Goal: Task Accomplishment & Management: Use online tool/utility

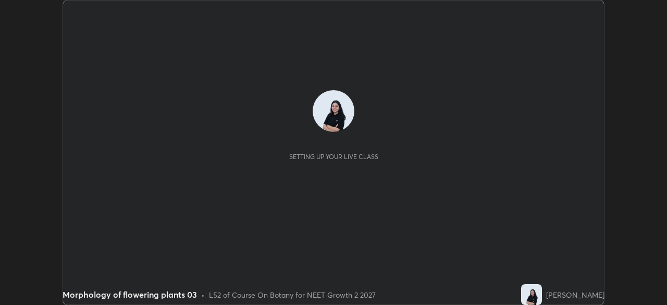
scroll to position [305, 666]
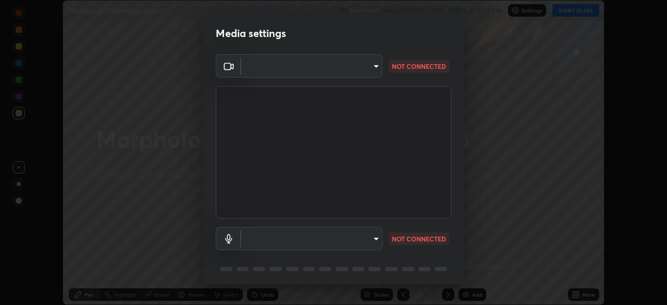
type input "fc38be1871f717ddc8e1b512eadbf63495b763d4820be899b5c927fedf8d93a0"
type input "51fe8f225bf5d629e72ad0ae53a519889cfb3ff01f940cc726373c4ba70a389a"
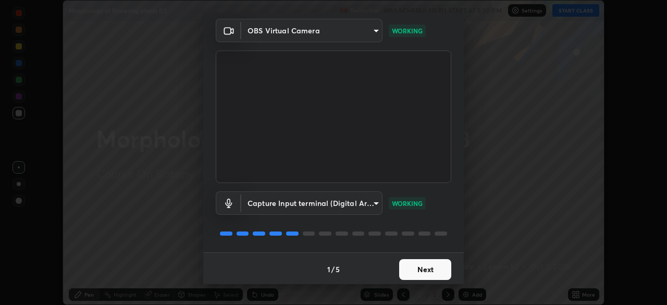
scroll to position [37, 0]
click at [440, 271] on button "Next" at bounding box center [425, 267] width 52 height 21
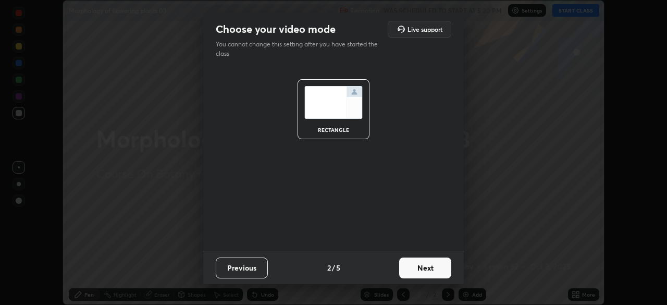
scroll to position [0, 0]
click at [442, 273] on button "Next" at bounding box center [425, 267] width 52 height 21
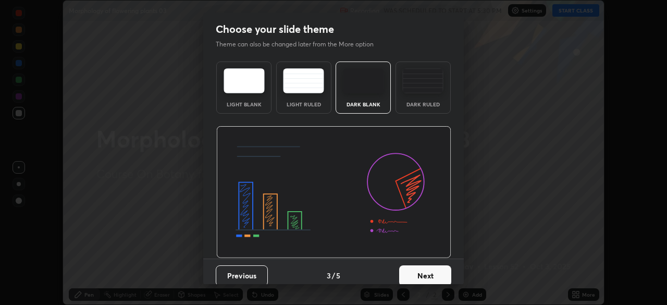
click at [440, 272] on button "Next" at bounding box center [425, 275] width 52 height 21
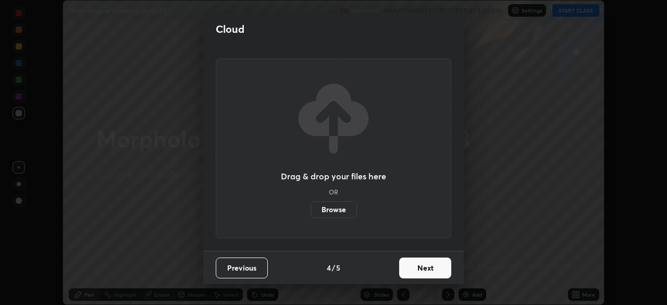
click at [440, 272] on button "Next" at bounding box center [425, 267] width 52 height 21
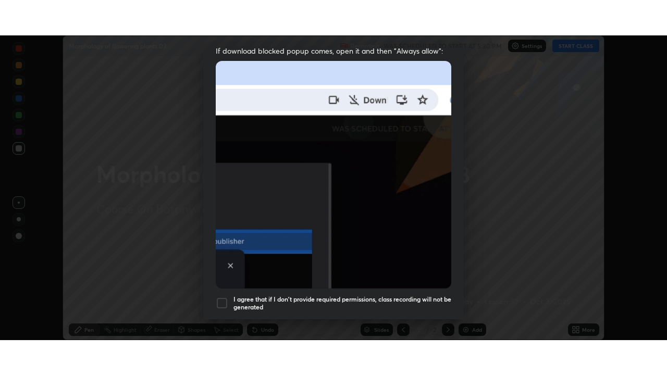
scroll to position [249, 0]
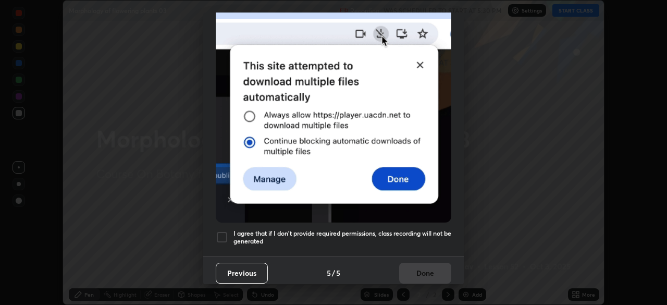
click at [220, 231] on div at bounding box center [222, 237] width 12 height 12
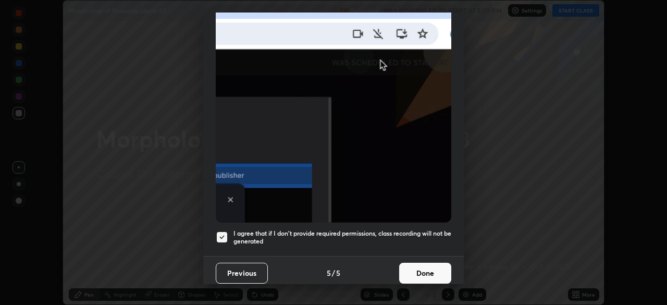
click at [426, 268] on button "Done" at bounding box center [425, 272] width 52 height 21
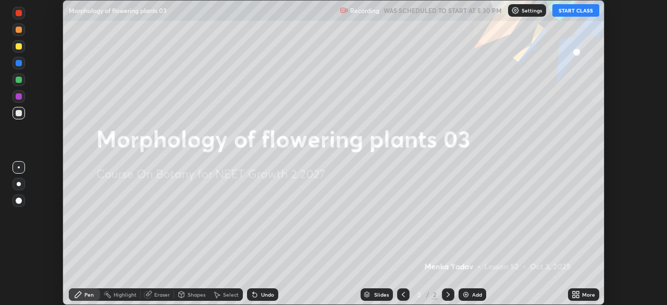
click at [565, 8] on button "START CLASS" at bounding box center [575, 10] width 47 height 12
click at [577, 292] on icon at bounding box center [577, 292] width 3 height 3
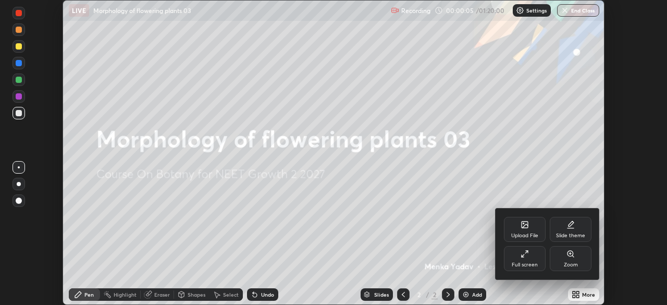
click at [529, 260] on div "Full screen" at bounding box center [525, 258] width 42 height 25
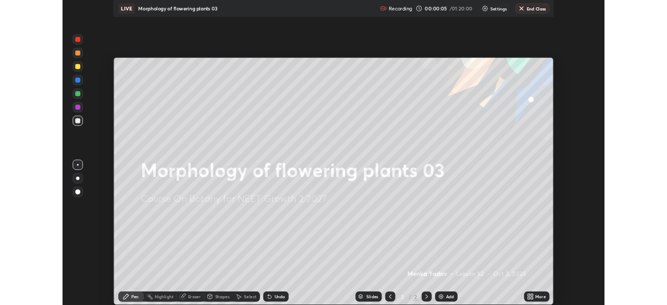
scroll to position [375, 667]
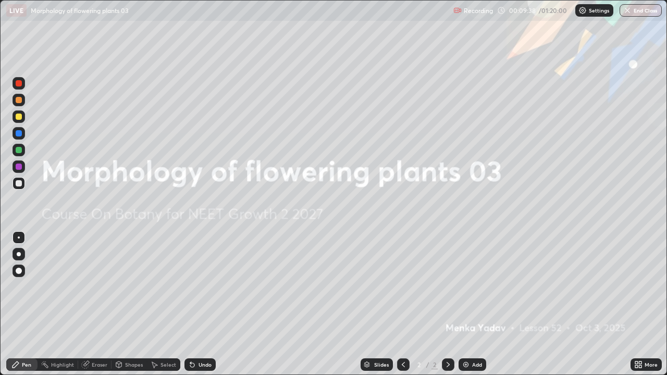
click at [644, 304] on div "More" at bounding box center [650, 364] width 13 height 5
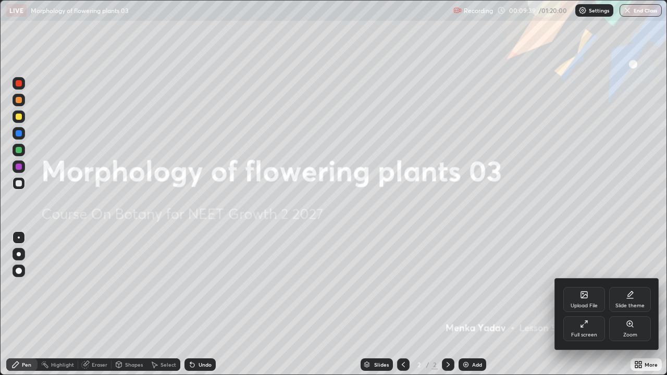
click at [593, 300] on div "Upload File" at bounding box center [584, 299] width 42 height 25
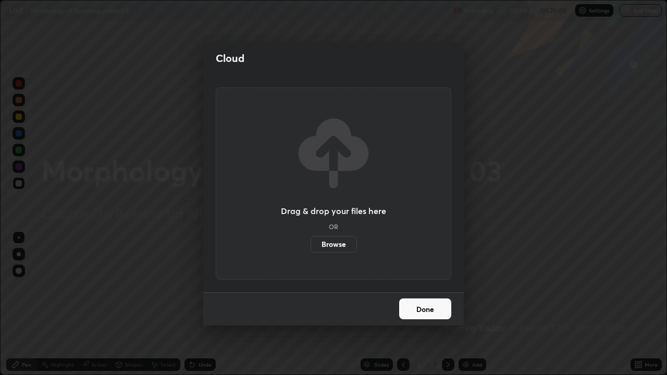
click at [349, 244] on label "Browse" at bounding box center [333, 244] width 46 height 17
click at [310, 244] on input "Browse" at bounding box center [310, 244] width 0 height 17
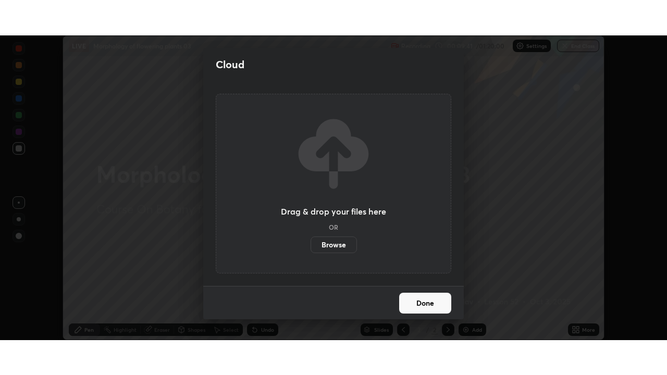
scroll to position [51770, 51408]
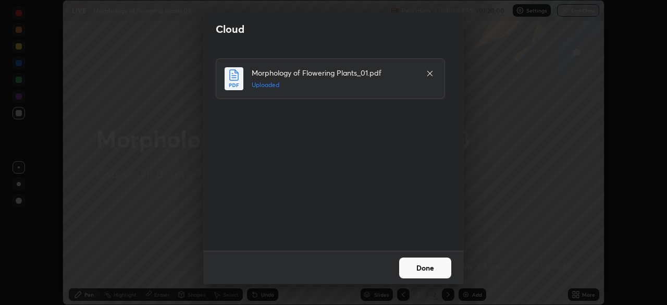
click at [417, 260] on button "Done" at bounding box center [425, 267] width 52 height 21
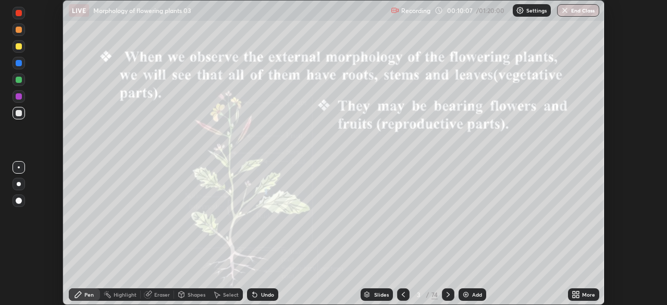
click at [578, 292] on icon at bounding box center [577, 292] width 3 height 3
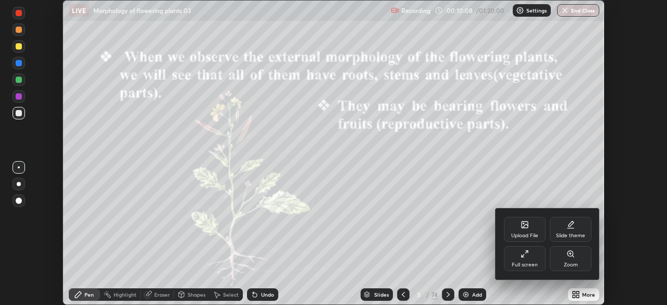
click at [528, 253] on icon at bounding box center [524, 253] width 8 height 8
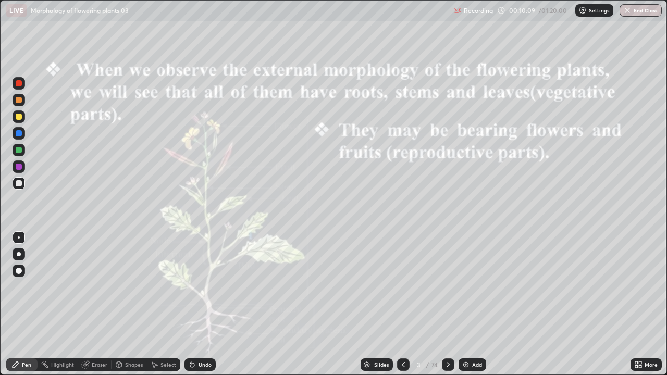
scroll to position [375, 667]
click at [385, 304] on div "Slides" at bounding box center [376, 364] width 32 height 12
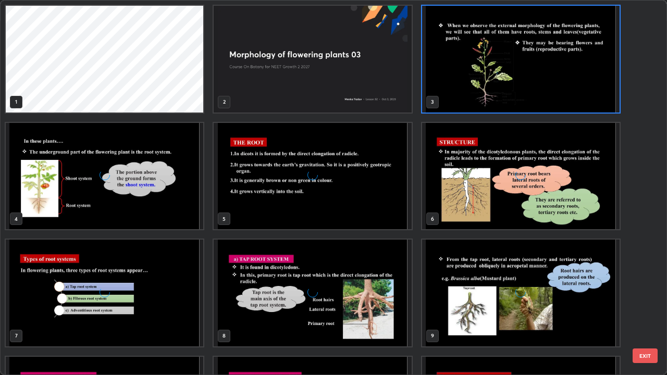
scroll to position [371, 660]
click at [561, 95] on img "grid" at bounding box center [520, 59] width 197 height 107
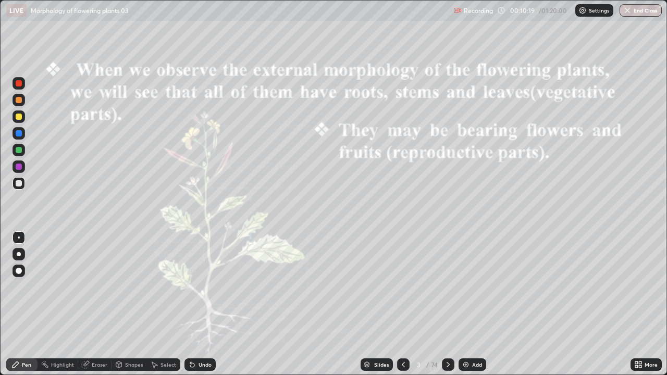
click at [564, 95] on img "grid" at bounding box center [520, 59] width 197 height 107
click at [447, 304] on icon at bounding box center [448, 364] width 8 height 8
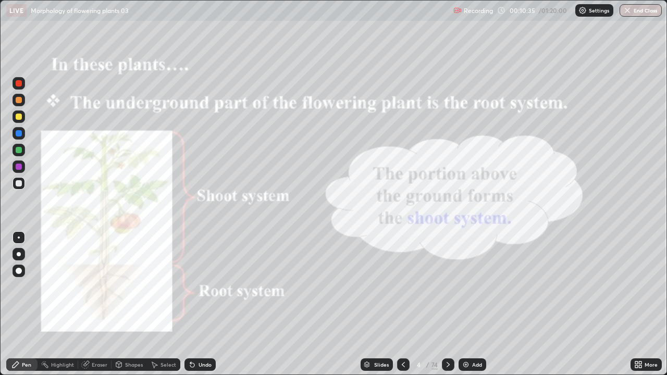
click at [446, 304] on icon at bounding box center [448, 364] width 8 height 8
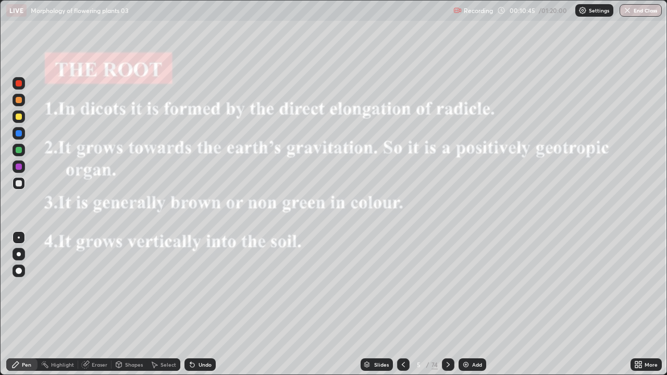
click at [452, 304] on div at bounding box center [448, 364] width 12 height 12
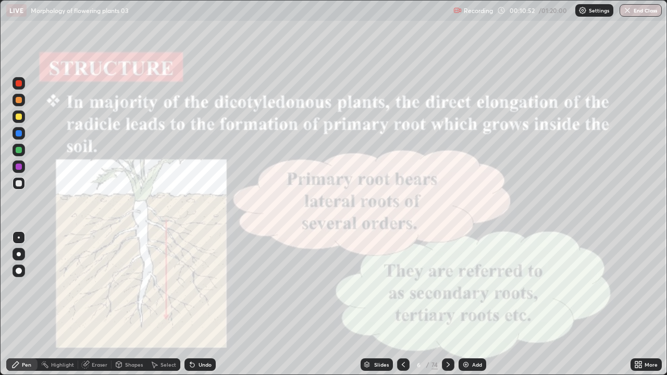
click at [448, 304] on icon at bounding box center [448, 364] width 8 height 8
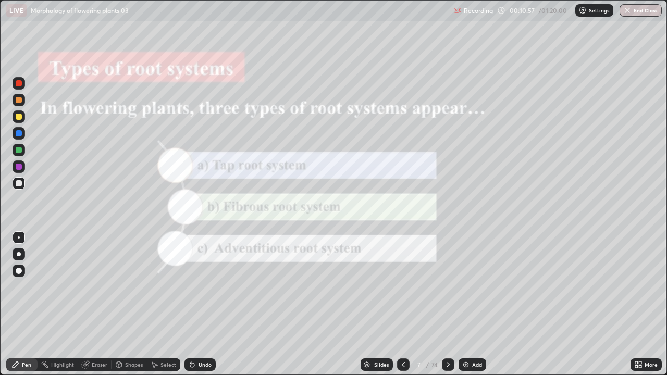
click at [448, 304] on icon at bounding box center [448, 364] width 8 height 8
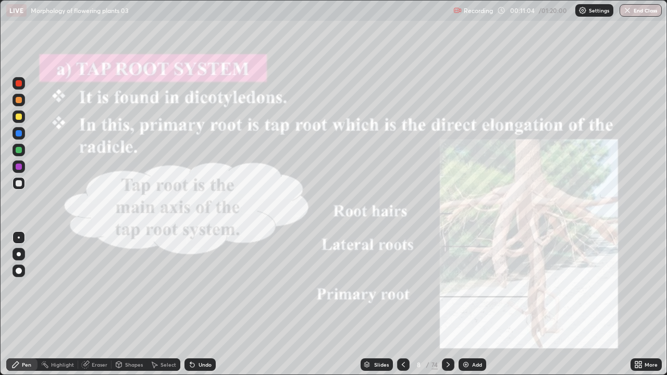
click at [445, 304] on icon at bounding box center [448, 364] width 8 height 8
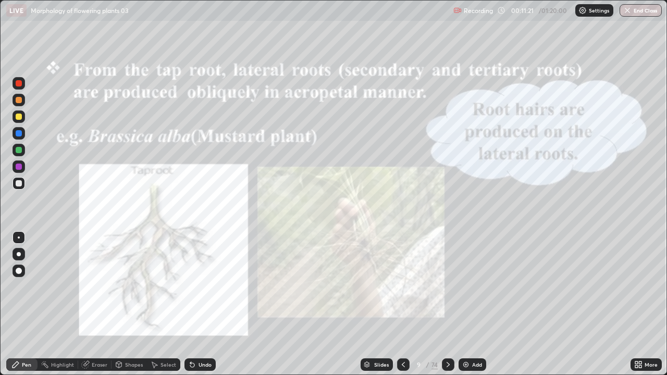
click at [447, 304] on icon at bounding box center [448, 364] width 8 height 8
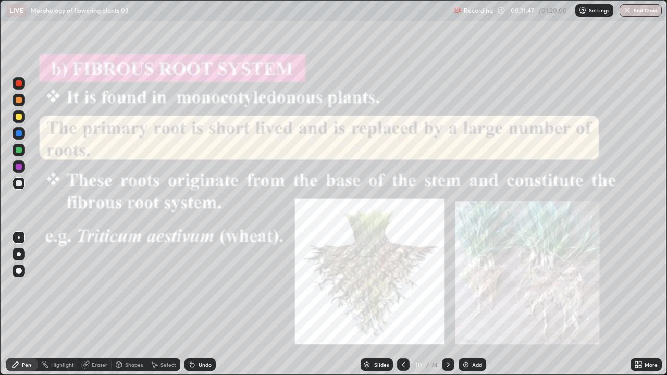
click at [448, 304] on icon at bounding box center [448, 364] width 8 height 8
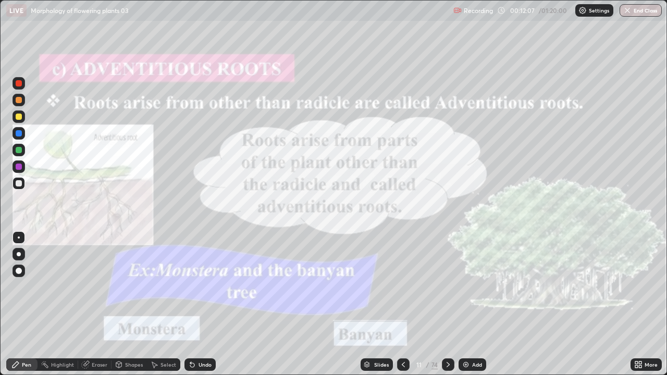
click at [444, 304] on div at bounding box center [448, 364] width 12 height 12
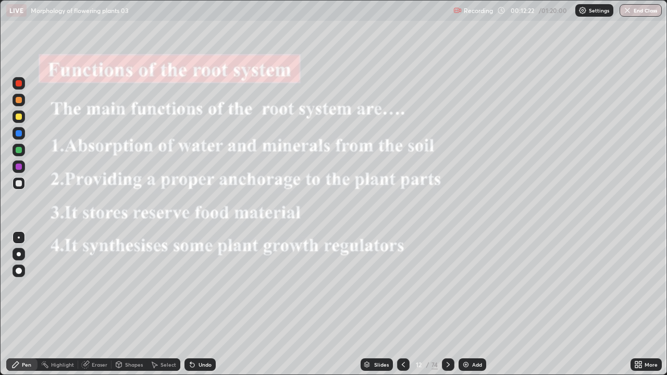
click at [451, 304] on icon at bounding box center [448, 364] width 8 height 8
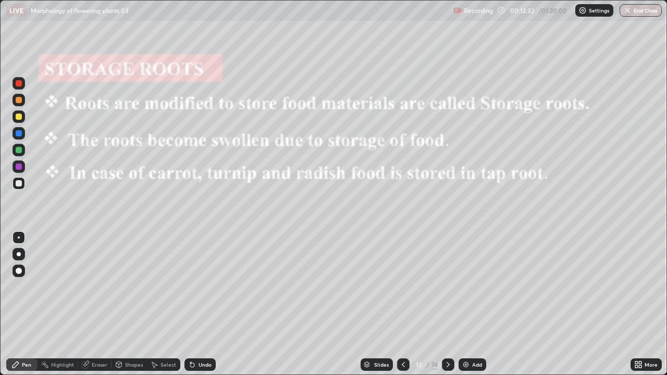
click at [450, 304] on div at bounding box center [448, 364] width 12 height 12
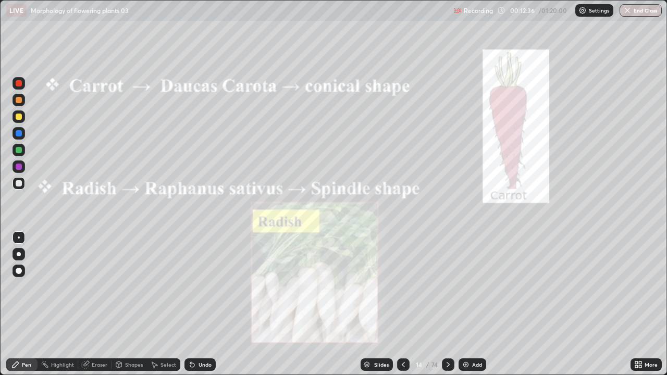
click at [453, 304] on div at bounding box center [448, 364] width 12 height 21
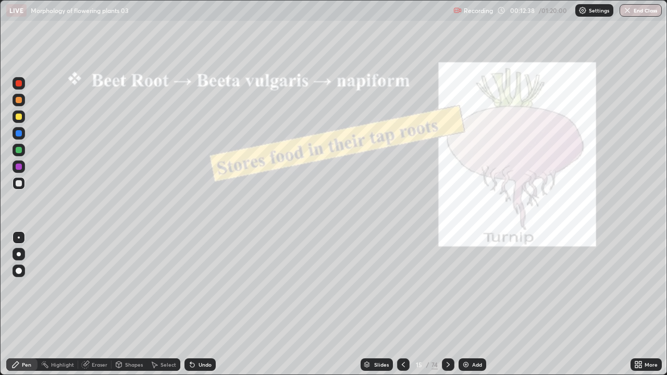
click at [447, 304] on icon at bounding box center [448, 364] width 8 height 8
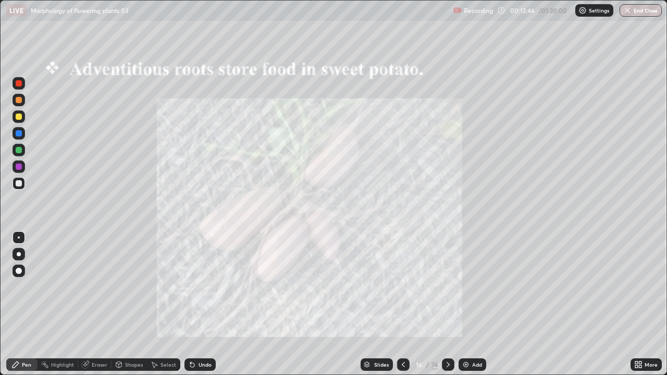
click at [453, 304] on div at bounding box center [448, 364] width 12 height 21
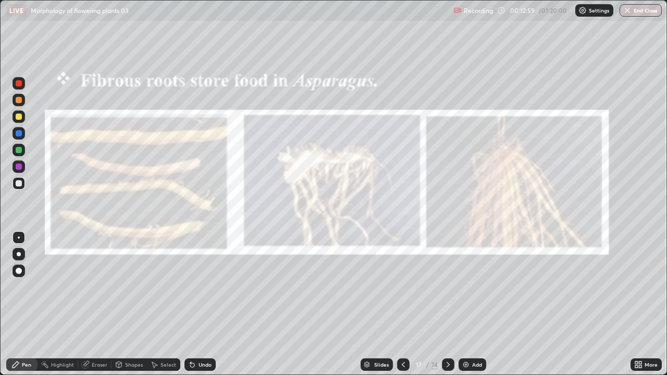
click at [451, 304] on div at bounding box center [448, 364] width 12 height 12
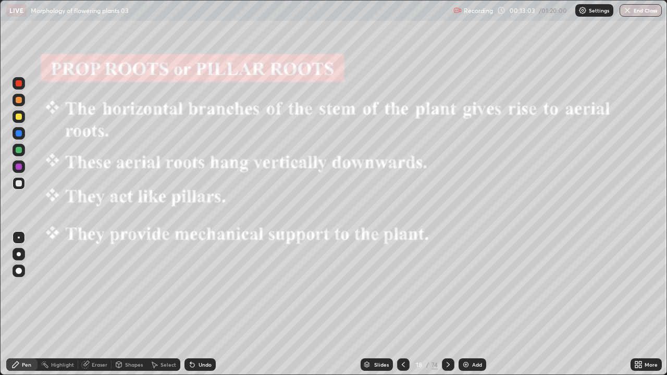
click at [447, 304] on icon at bounding box center [448, 364] width 8 height 8
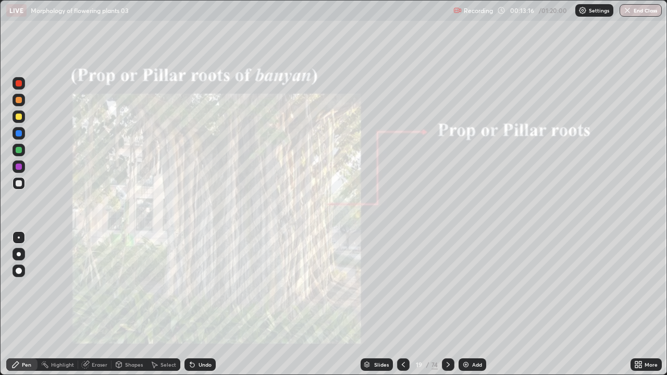
click at [447, 304] on icon at bounding box center [448, 364] width 8 height 8
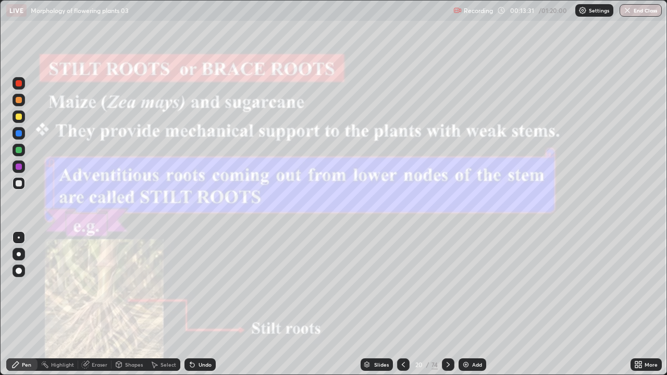
click at [435, 304] on div "74" at bounding box center [434, 364] width 6 height 9
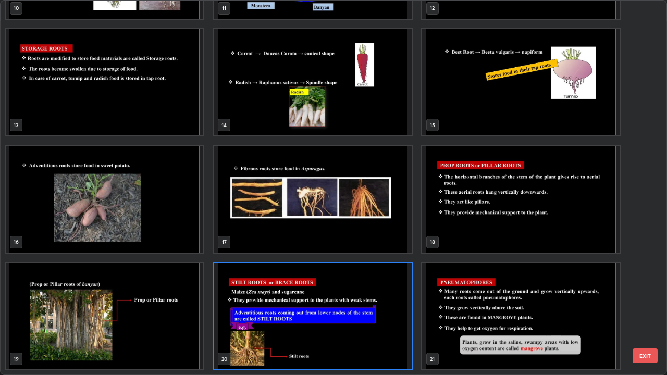
click at [563, 304] on img "grid" at bounding box center [520, 316] width 197 height 107
click at [573, 304] on img "grid" at bounding box center [520, 316] width 197 height 107
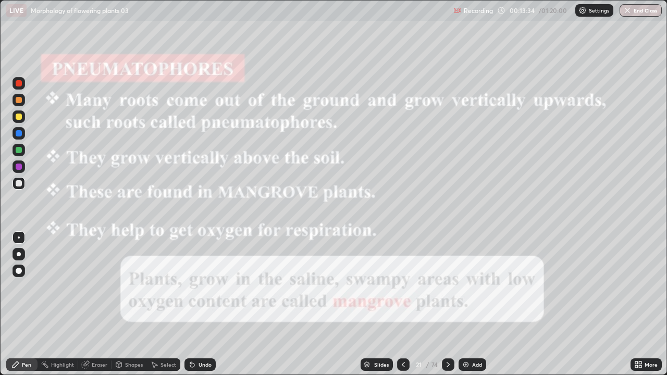
click at [575, 304] on img "grid" at bounding box center [520, 316] width 197 height 107
click at [450, 304] on icon at bounding box center [448, 364] width 8 height 8
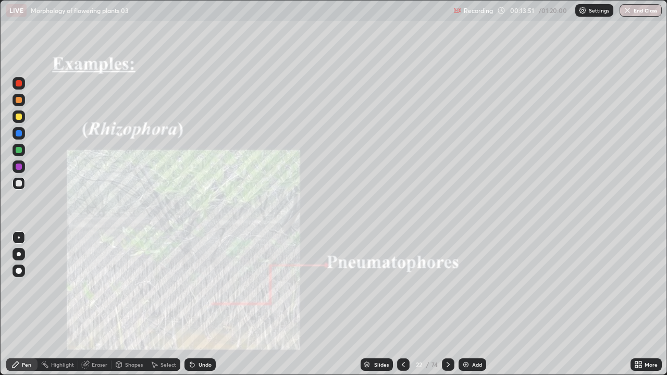
click at [20, 151] on div at bounding box center [19, 150] width 6 height 6
click at [447, 304] on icon at bounding box center [448, 364] width 8 height 8
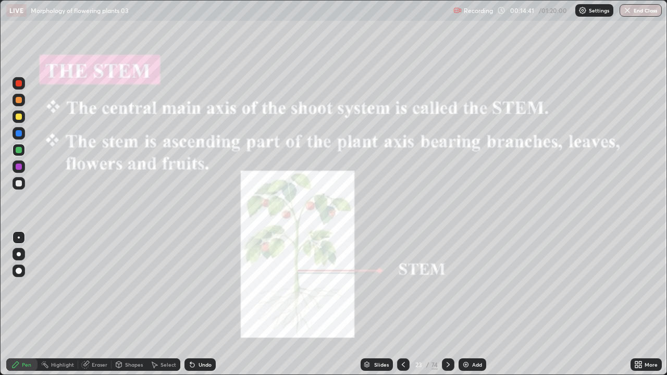
click at [447, 304] on icon at bounding box center [448, 364] width 8 height 8
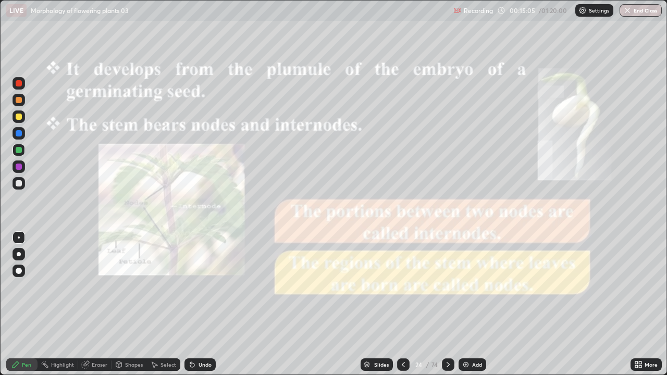
click at [447, 304] on icon at bounding box center [448, 364] width 8 height 8
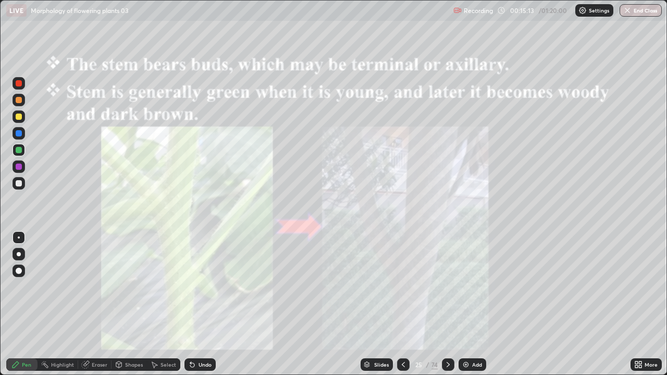
click at [447, 304] on icon at bounding box center [448, 364] width 8 height 8
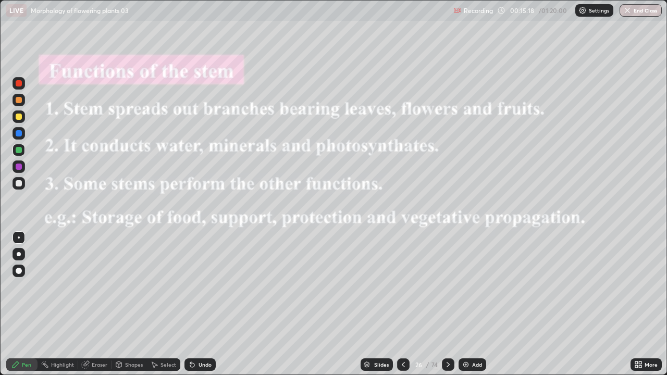
click at [472, 304] on div "Add" at bounding box center [477, 364] width 10 height 5
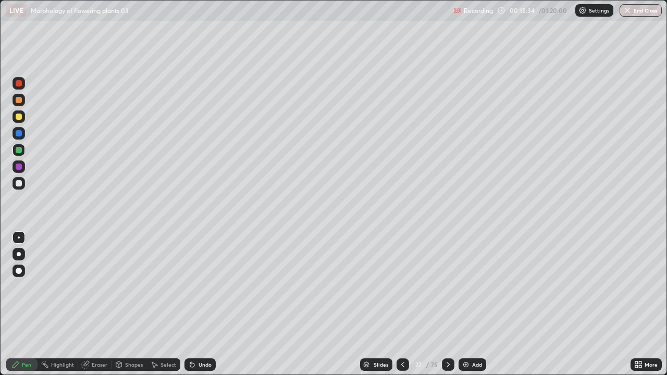
click at [17, 133] on div at bounding box center [19, 133] width 6 height 6
click at [18, 151] on div at bounding box center [19, 150] width 6 height 6
click at [19, 183] on div at bounding box center [19, 183] width 6 height 6
click at [476, 304] on div "Add" at bounding box center [477, 364] width 10 height 5
click at [18, 101] on div at bounding box center [19, 100] width 6 height 6
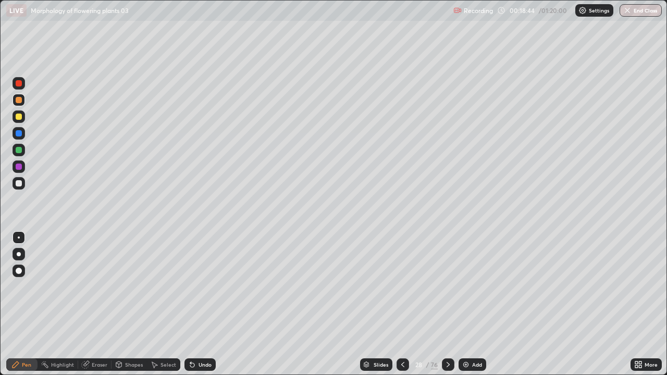
click at [19, 151] on div at bounding box center [19, 150] width 6 height 6
click at [19, 168] on div at bounding box center [19, 167] width 6 height 6
click at [470, 304] on div "Add" at bounding box center [472, 364] width 28 height 12
click at [19, 112] on div at bounding box center [18, 116] width 12 height 12
click at [21, 99] on div at bounding box center [19, 100] width 6 height 6
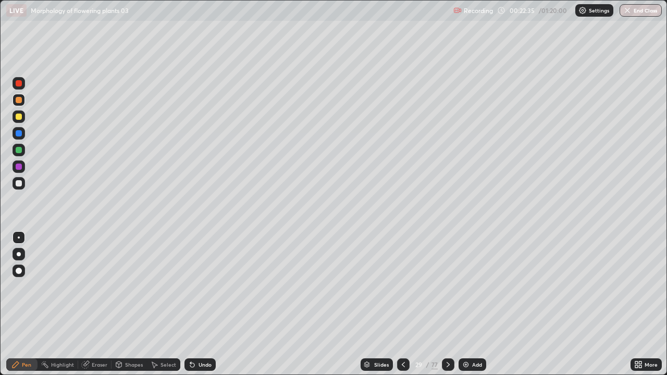
click at [19, 149] on div at bounding box center [19, 150] width 6 height 6
click at [467, 304] on img at bounding box center [465, 364] width 8 height 8
click at [19, 110] on div at bounding box center [18, 116] width 12 height 12
click at [21, 153] on div at bounding box center [18, 150] width 12 height 12
click at [16, 181] on div at bounding box center [18, 183] width 12 height 12
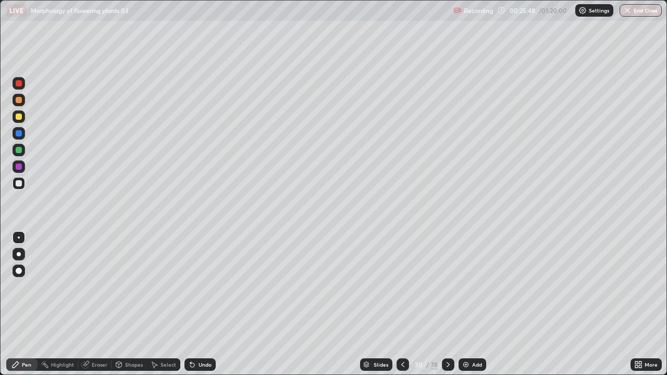
click at [194, 304] on icon at bounding box center [192, 364] width 8 height 8
click at [196, 304] on div "Undo" at bounding box center [199, 364] width 31 height 12
click at [195, 304] on icon at bounding box center [192, 364] width 8 height 8
click at [193, 304] on div "Undo" at bounding box center [199, 364] width 31 height 12
click at [192, 304] on div "Undo" at bounding box center [199, 364] width 31 height 12
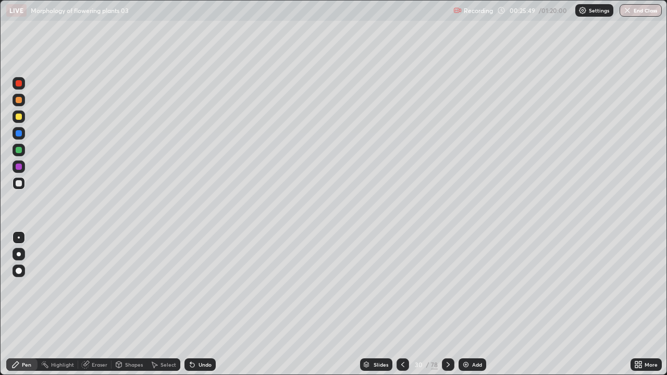
click at [193, 304] on div "Undo" at bounding box center [199, 364] width 31 height 12
click at [192, 304] on div "Undo" at bounding box center [199, 364] width 31 height 12
click at [191, 304] on div "Undo" at bounding box center [199, 364] width 31 height 12
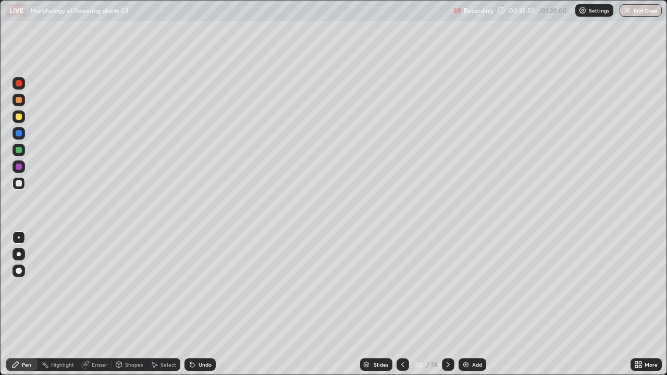
click at [190, 304] on div "Undo" at bounding box center [199, 364] width 31 height 12
click at [191, 304] on div "Undo" at bounding box center [199, 364] width 31 height 12
click at [190, 304] on div "Undo" at bounding box center [199, 364] width 31 height 12
click at [189, 304] on div "Undo" at bounding box center [199, 364] width 31 height 12
click at [188, 304] on div "Undo" at bounding box center [197, 364] width 35 height 21
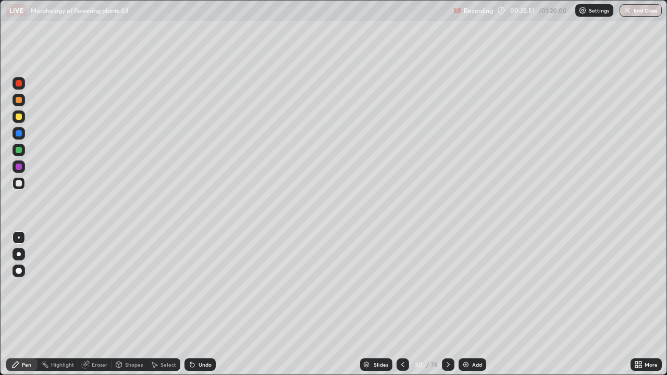
click at [187, 304] on div "Undo" at bounding box center [197, 364] width 35 height 21
click at [17, 150] on div at bounding box center [19, 150] width 6 height 6
click at [19, 167] on div at bounding box center [19, 167] width 6 height 6
click at [202, 304] on div "Undo" at bounding box center [204, 364] width 13 height 5
click at [198, 304] on div "Undo" at bounding box center [204, 364] width 13 height 5
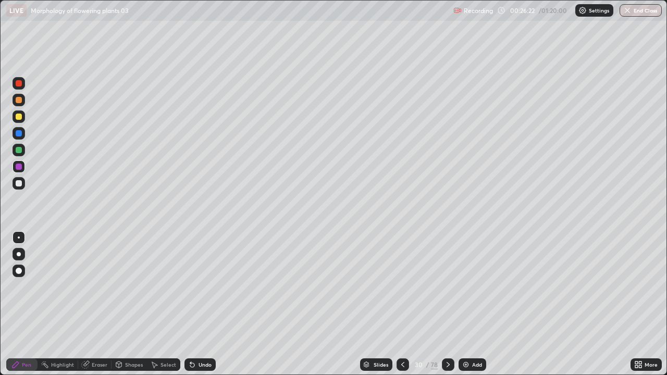
click at [16, 184] on div at bounding box center [19, 183] width 6 height 6
click at [18, 166] on div at bounding box center [19, 167] width 6 height 6
click at [14, 182] on div at bounding box center [18, 183] width 12 height 12
click at [379, 304] on div "Slides" at bounding box center [380, 364] width 15 height 5
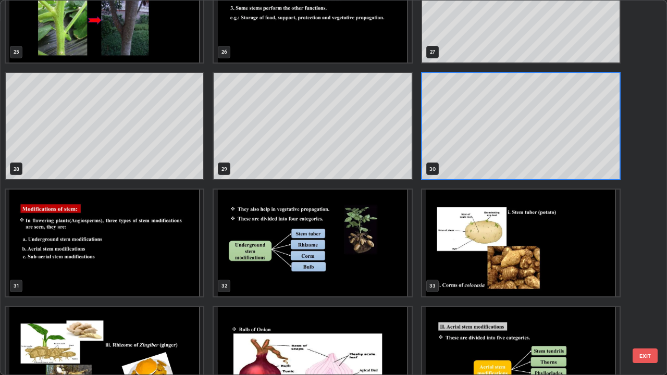
scroll to position [1082, 0]
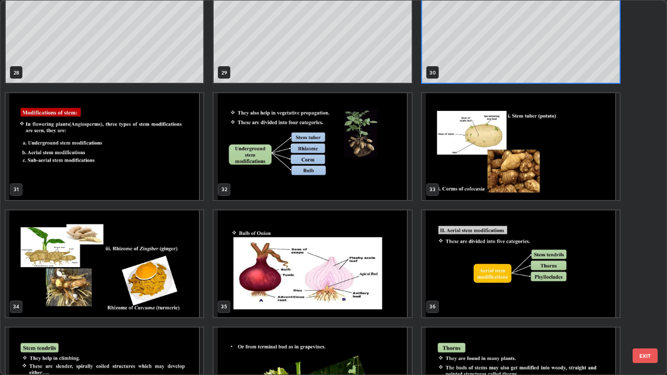
click at [380, 185] on img "grid" at bounding box center [312, 146] width 197 height 107
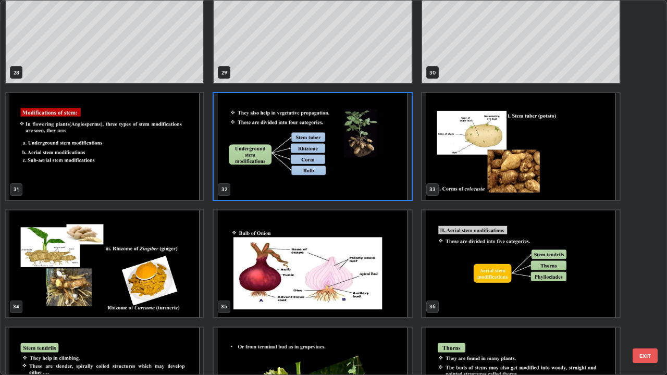
click at [380, 185] on img "grid" at bounding box center [312, 146] width 197 height 107
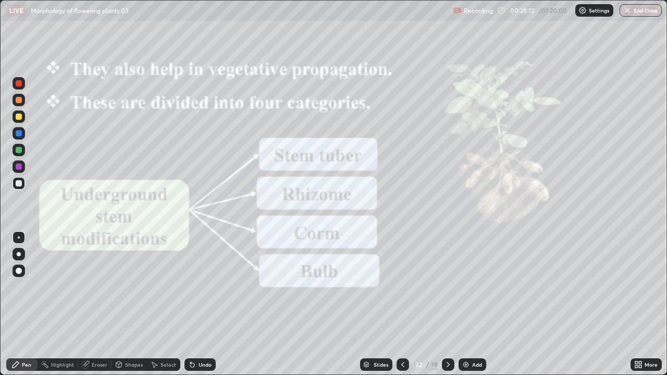
click at [401, 304] on icon at bounding box center [402, 364] width 8 height 8
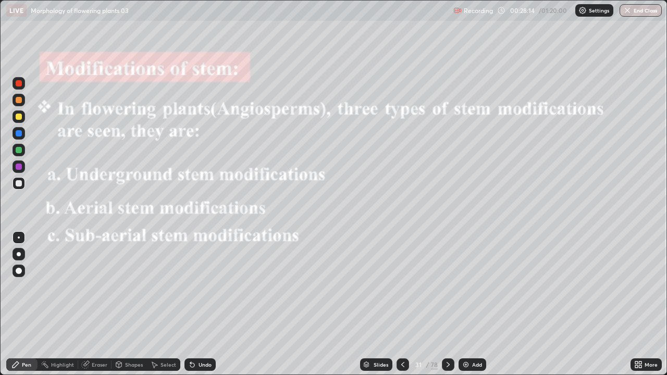
click at [447, 304] on icon at bounding box center [448, 364] width 8 height 8
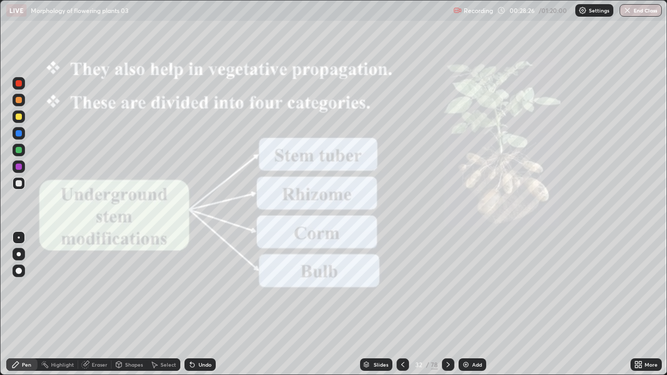
click at [450, 304] on div at bounding box center [448, 364] width 12 height 12
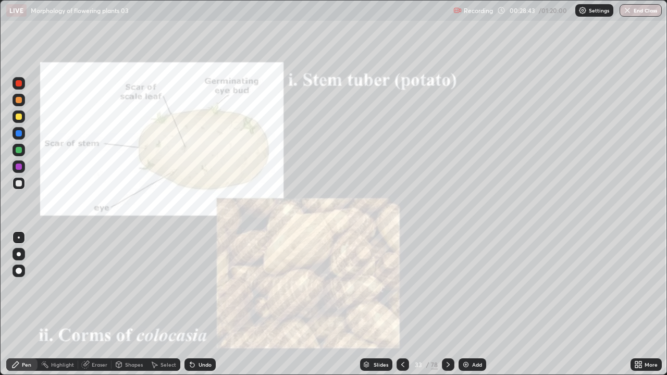
click at [450, 304] on icon at bounding box center [448, 364] width 8 height 8
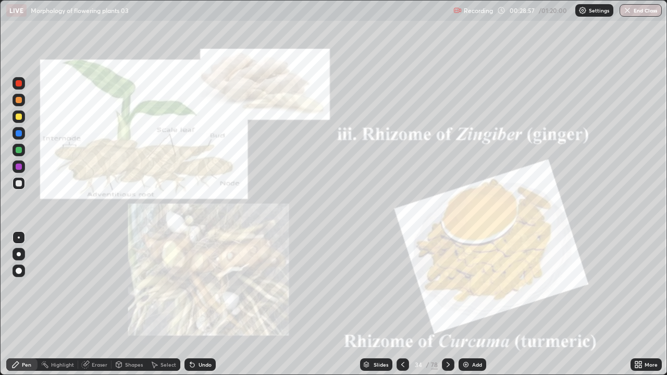
click at [447, 304] on icon at bounding box center [448, 364] width 8 height 8
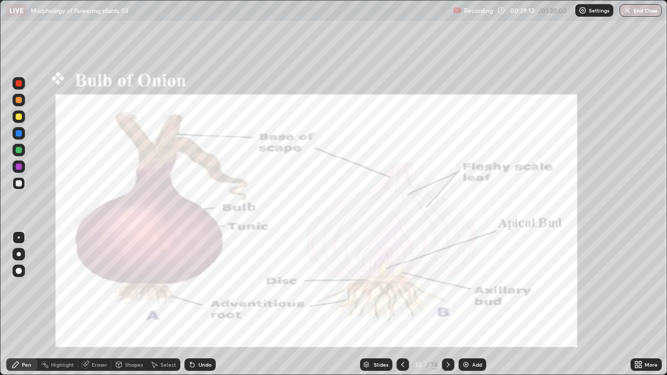
click at [445, 304] on div at bounding box center [448, 364] width 12 height 12
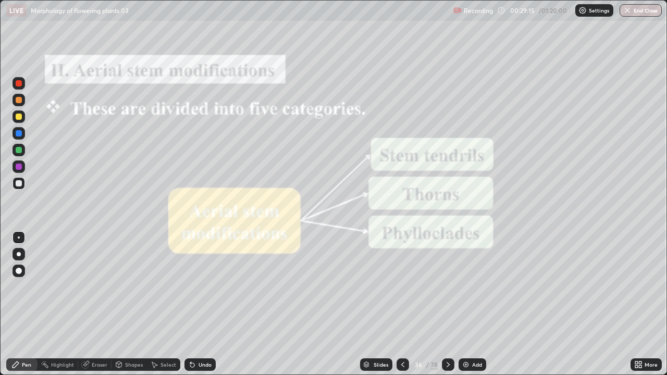
click at [381, 304] on div "Slides" at bounding box center [380, 364] width 15 height 5
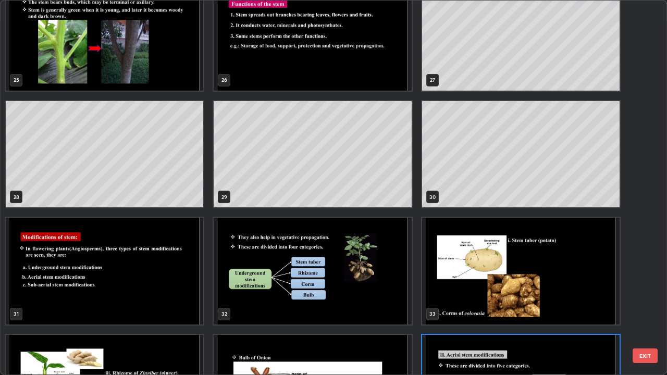
scroll to position [918, 0]
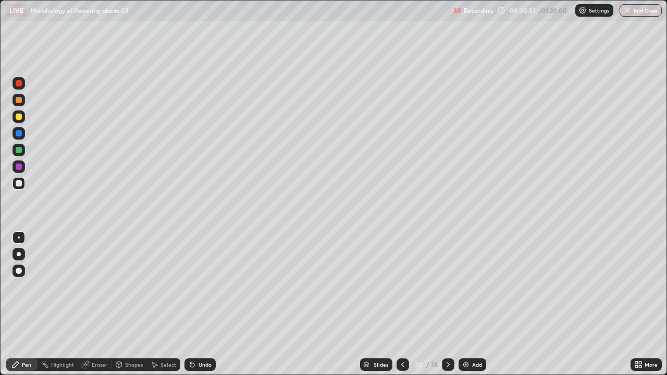
click at [382, 304] on div "Slides" at bounding box center [380, 364] width 15 height 5
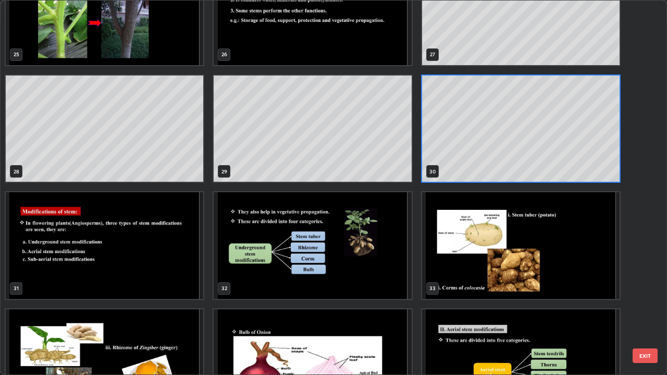
scroll to position [969, 0]
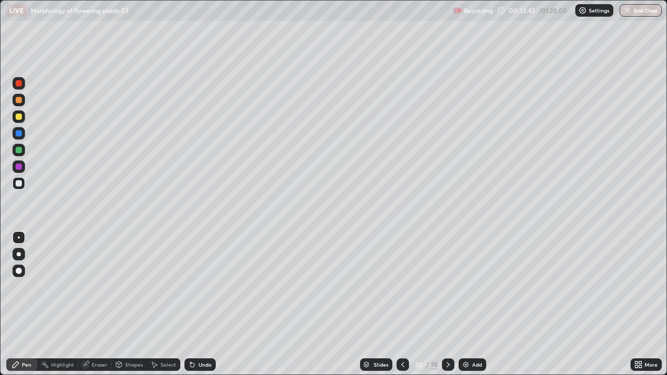
click at [469, 304] on div "Add" at bounding box center [472, 364] width 28 height 12
click at [18, 115] on div at bounding box center [19, 117] width 6 height 6
click at [19, 148] on div at bounding box center [19, 150] width 6 height 6
click at [19, 167] on div at bounding box center [19, 167] width 6 height 6
click at [20, 182] on div at bounding box center [19, 183] width 6 height 6
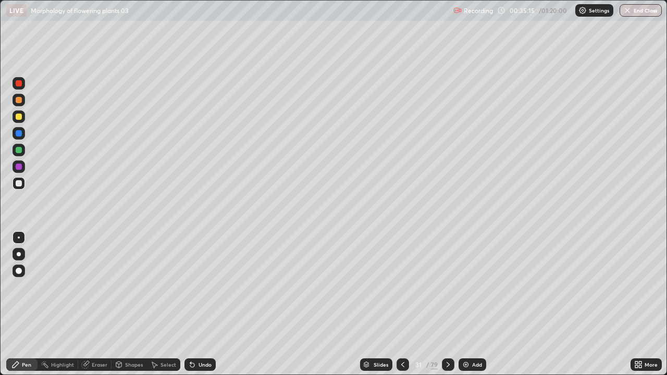
click at [14, 165] on div at bounding box center [18, 166] width 12 height 12
click at [16, 148] on div at bounding box center [19, 150] width 6 height 6
click at [198, 304] on div "Undo" at bounding box center [204, 364] width 13 height 5
click at [199, 304] on div "Undo" at bounding box center [199, 364] width 31 height 12
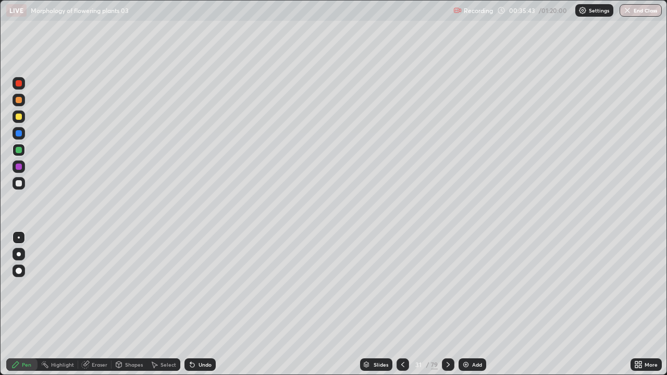
click at [19, 137] on div at bounding box center [18, 133] width 12 height 12
click at [12, 169] on div at bounding box center [18, 166] width 12 height 12
click at [16, 183] on div at bounding box center [19, 183] width 6 height 6
click at [474, 304] on div "Add" at bounding box center [472, 364] width 28 height 12
click at [398, 304] on icon at bounding box center [402, 364] width 8 height 8
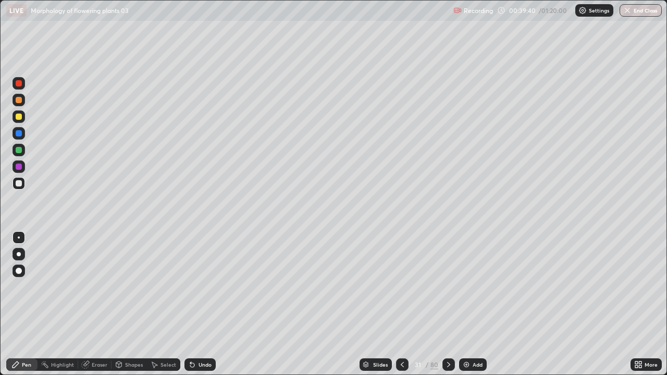
click at [376, 304] on div "Slides" at bounding box center [380, 364] width 15 height 5
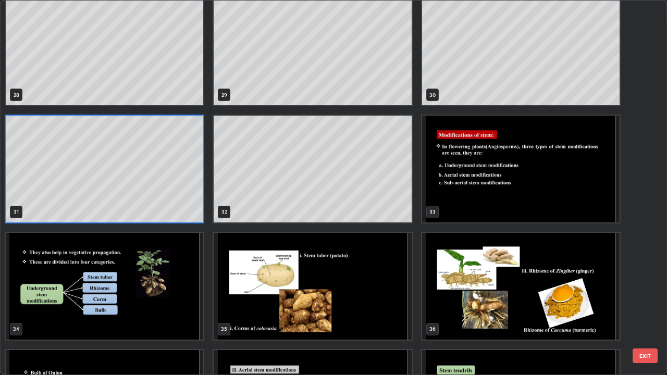
scroll to position [1057, 0]
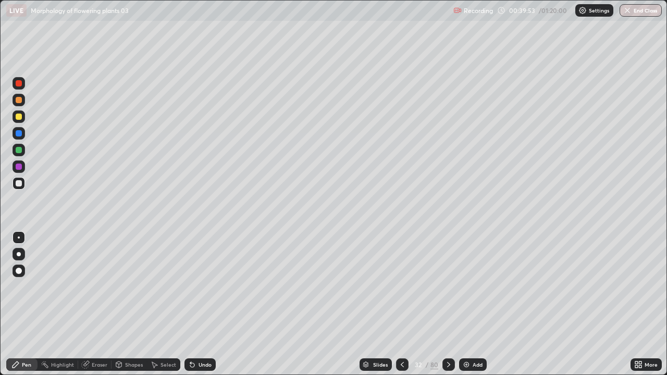
click at [399, 304] on icon at bounding box center [402, 364] width 8 height 8
click at [453, 304] on div at bounding box center [448, 364] width 12 height 12
click at [19, 165] on div at bounding box center [19, 167] width 6 height 6
click at [20, 150] on div at bounding box center [19, 150] width 6 height 6
click at [20, 183] on div at bounding box center [19, 183] width 6 height 6
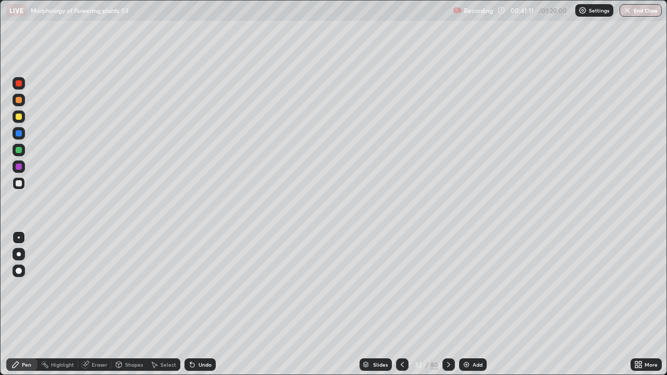
click at [201, 304] on div "Undo" at bounding box center [204, 364] width 13 height 5
click at [372, 304] on div "Slides" at bounding box center [375, 364] width 32 height 12
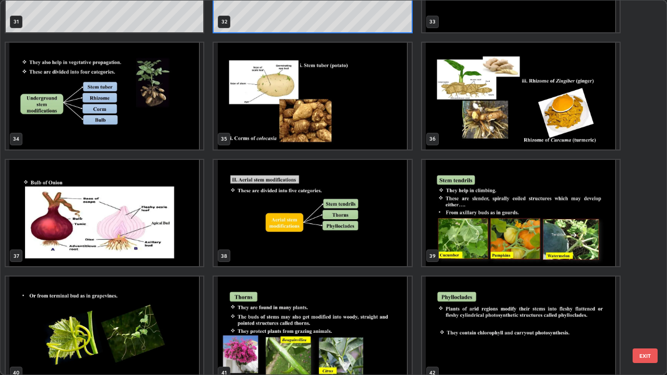
scroll to position [1249, 0]
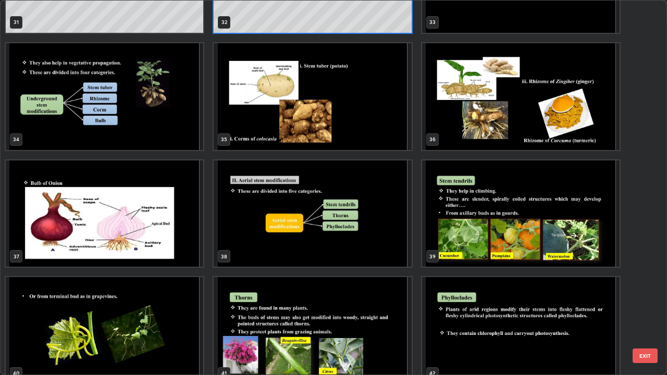
click at [382, 239] on img "grid" at bounding box center [312, 213] width 197 height 107
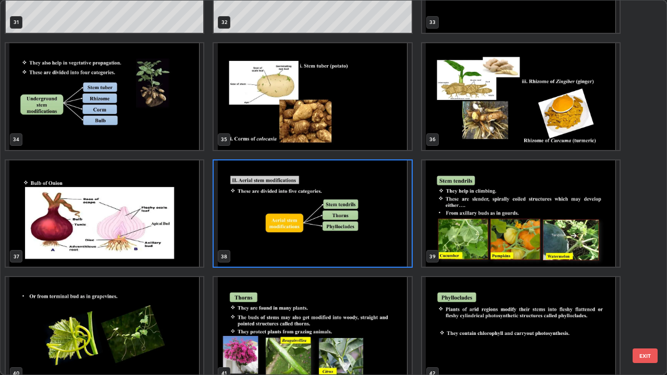
click at [384, 238] on img "grid" at bounding box center [312, 213] width 197 height 107
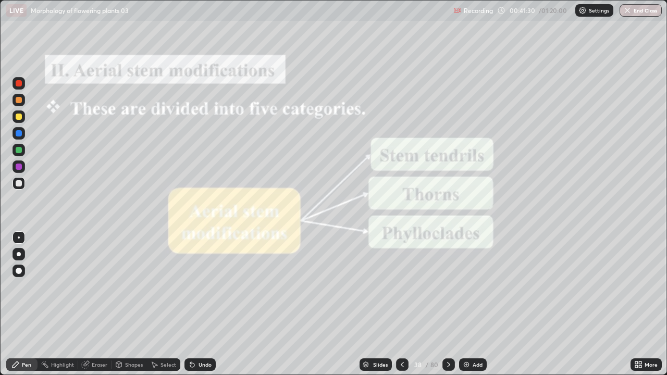
click at [459, 304] on div "Add" at bounding box center [473, 364] width 28 height 12
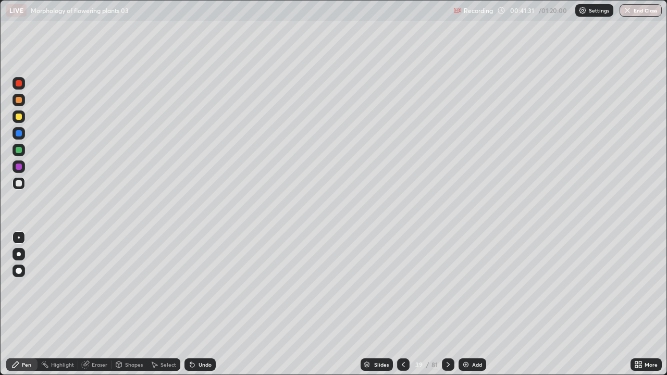
click at [448, 304] on icon at bounding box center [447, 364] width 3 height 5
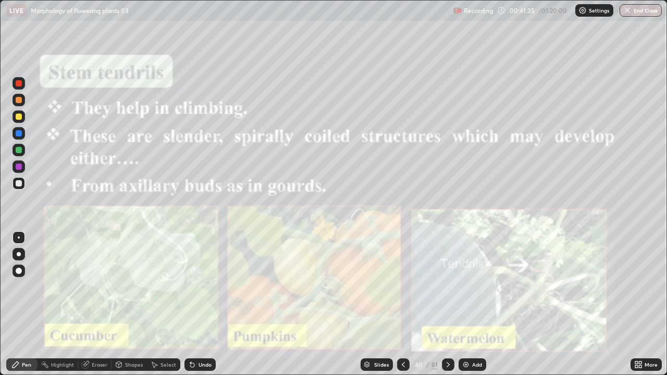
click at [18, 115] on div at bounding box center [19, 117] width 6 height 6
click at [447, 304] on icon at bounding box center [448, 364] width 8 height 8
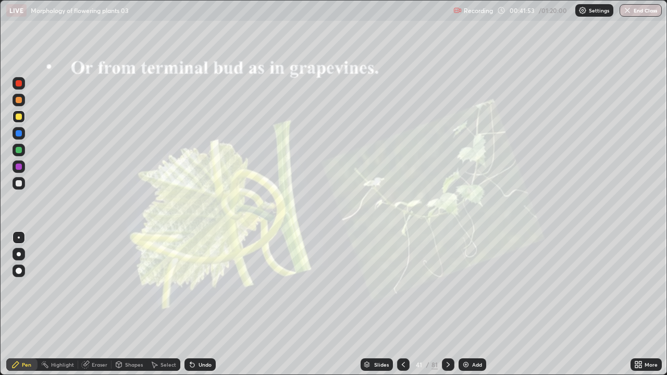
click at [444, 304] on icon at bounding box center [448, 364] width 8 height 8
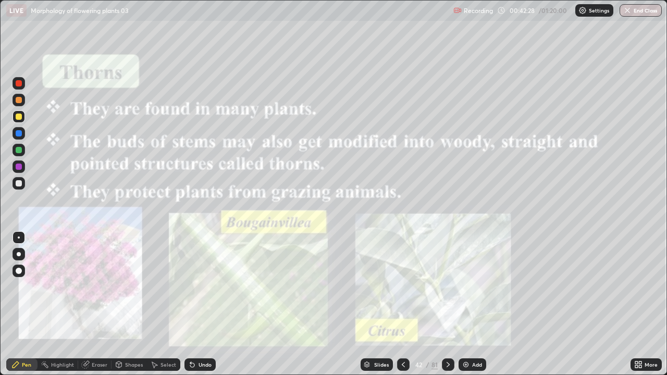
click at [447, 304] on icon at bounding box center [448, 364] width 8 height 8
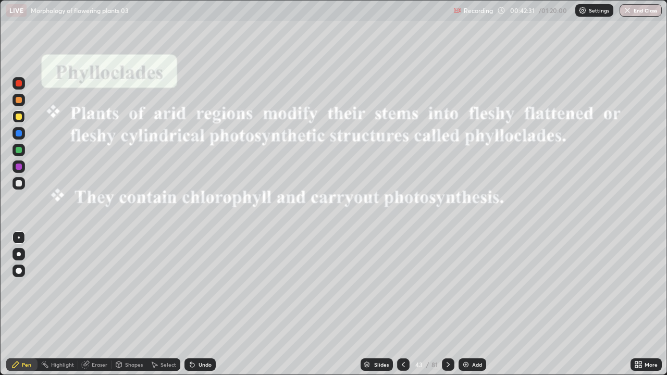
click at [444, 304] on div at bounding box center [448, 364] width 12 height 12
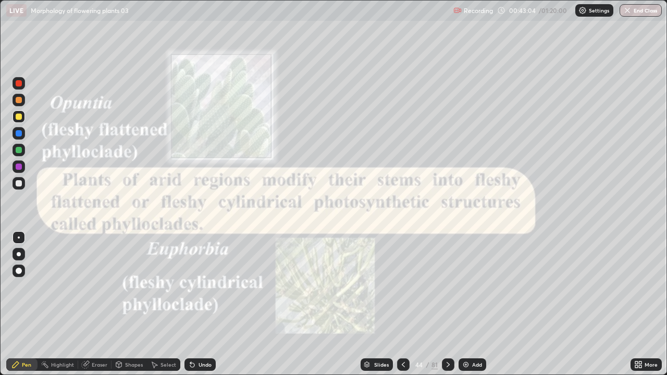
click at [447, 304] on icon at bounding box center [448, 364] width 8 height 8
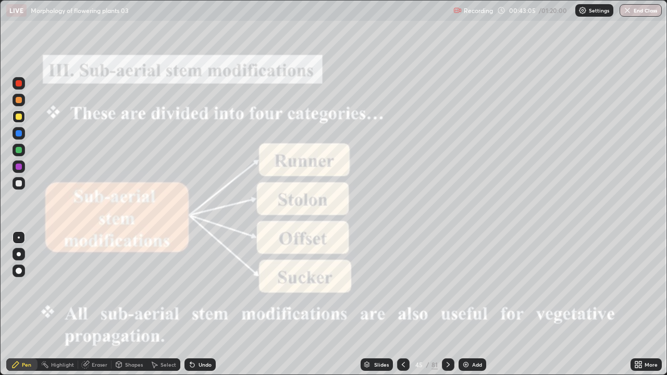
click at [386, 304] on div "Slides" at bounding box center [376, 364] width 32 height 12
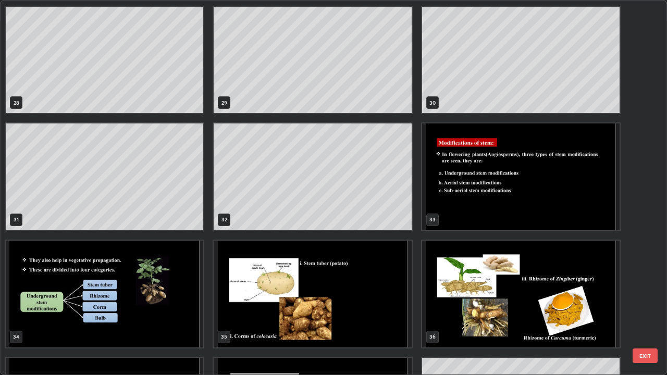
scroll to position [1061, 0]
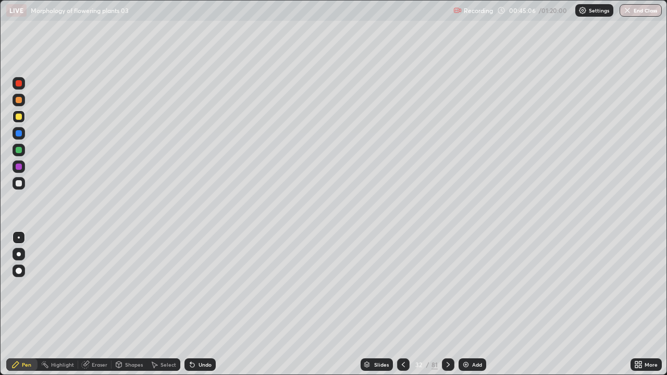
click at [465, 304] on img at bounding box center [465, 364] width 8 height 8
click at [19, 103] on div at bounding box center [19, 100] width 6 height 6
click at [16, 154] on div at bounding box center [18, 150] width 12 height 12
click at [18, 183] on div at bounding box center [19, 183] width 6 height 6
click at [19, 150] on div at bounding box center [19, 150] width 6 height 6
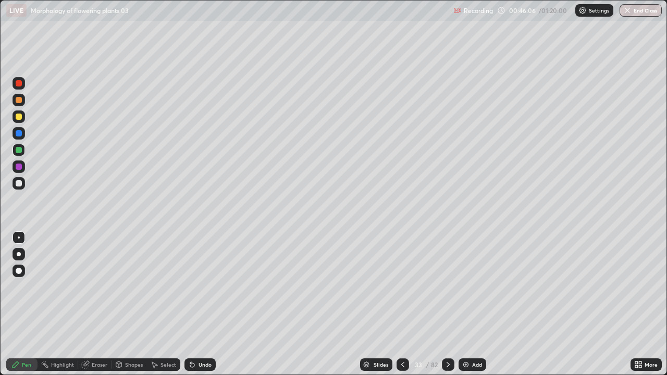
click at [18, 166] on div at bounding box center [19, 167] width 6 height 6
click at [19, 149] on div at bounding box center [19, 150] width 6 height 6
click at [202, 304] on div "Undo" at bounding box center [204, 364] width 13 height 5
click at [199, 304] on div "Undo" at bounding box center [204, 364] width 13 height 5
click at [195, 304] on div "Undo" at bounding box center [199, 364] width 31 height 12
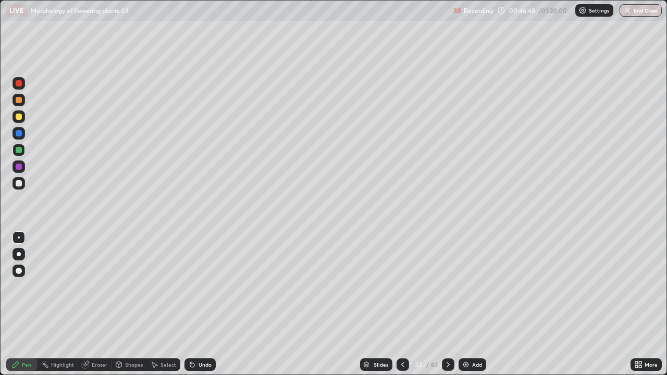
click at [19, 170] on div at bounding box center [18, 166] width 12 height 12
click at [20, 185] on div at bounding box center [19, 183] width 6 height 6
click at [17, 147] on div at bounding box center [19, 150] width 6 height 6
click at [13, 166] on div at bounding box center [18, 166] width 12 height 12
click at [197, 304] on div "Undo" at bounding box center [199, 364] width 31 height 12
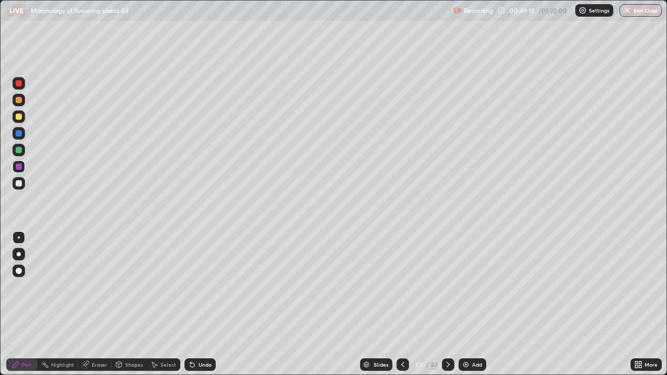
click at [196, 304] on div "Undo" at bounding box center [199, 364] width 31 height 12
click at [195, 304] on icon at bounding box center [192, 364] width 8 height 8
click at [195, 304] on div "Undo" at bounding box center [199, 364] width 31 height 12
click at [194, 304] on icon at bounding box center [192, 364] width 8 height 8
click at [401, 304] on icon at bounding box center [402, 364] width 8 height 8
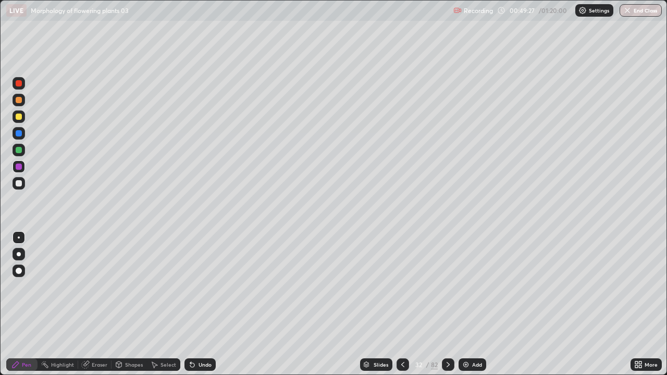
click at [381, 304] on div "Slides" at bounding box center [376, 364] width 32 height 12
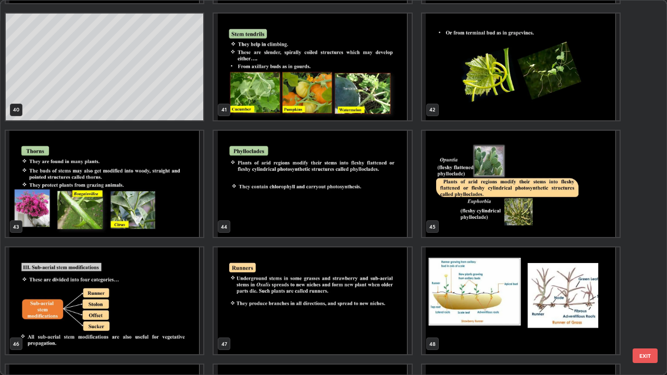
scroll to position [1514, 0]
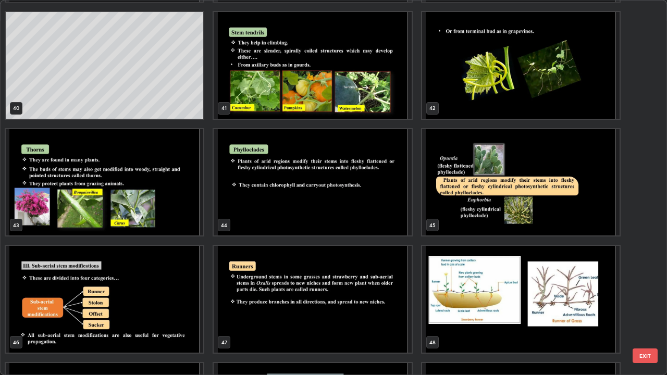
click at [177, 304] on img "grid" at bounding box center [104, 299] width 197 height 107
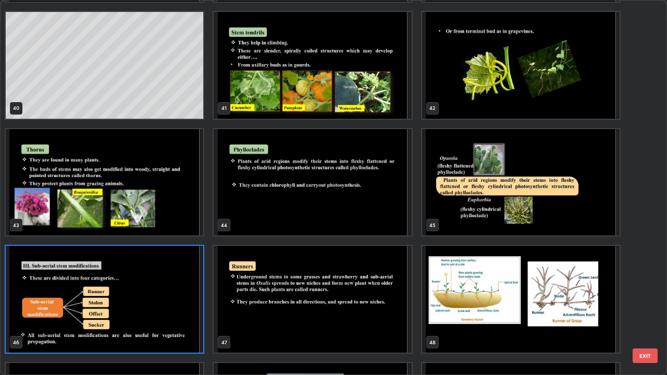
click at [176, 302] on img "grid" at bounding box center [104, 299] width 197 height 107
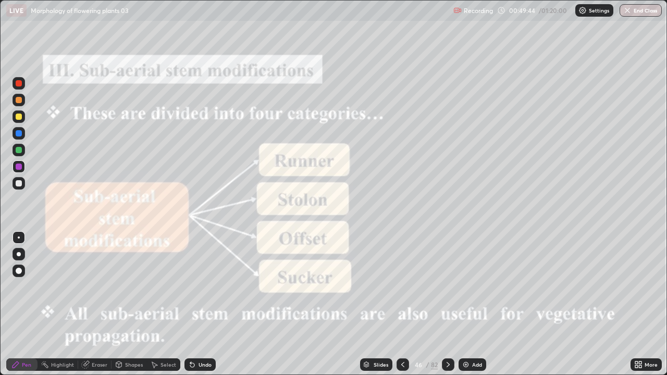
click at [452, 304] on div at bounding box center [448, 364] width 12 height 12
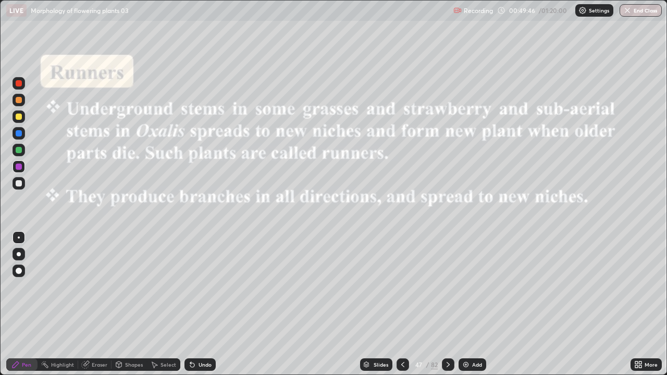
click at [452, 304] on div at bounding box center [448, 364] width 12 height 12
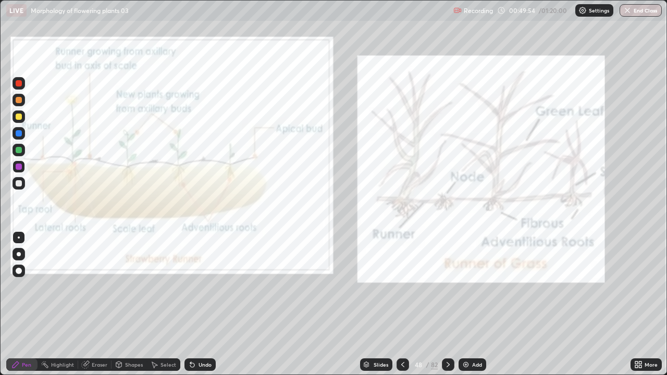
click at [447, 304] on icon at bounding box center [448, 364] width 8 height 8
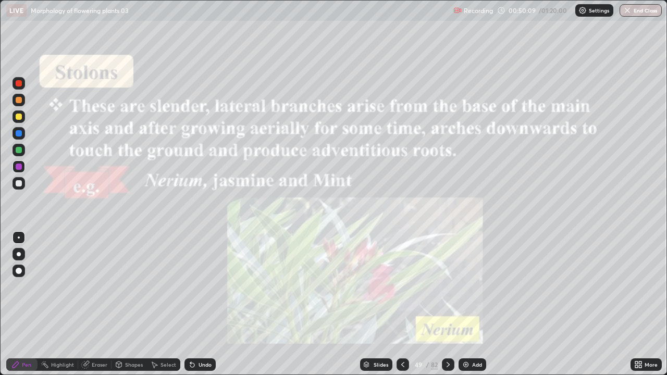
click at [446, 304] on icon at bounding box center [448, 364] width 8 height 8
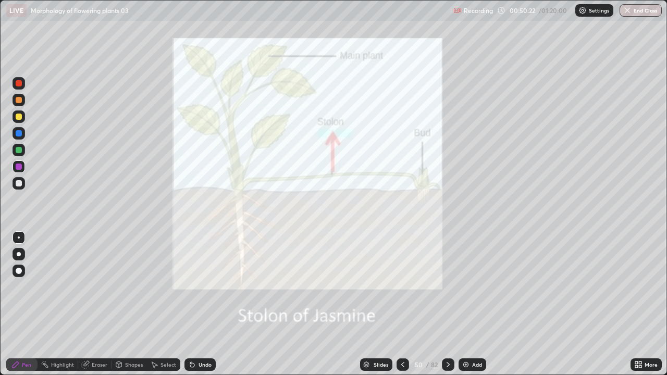
click at [447, 304] on icon at bounding box center [448, 364] width 8 height 8
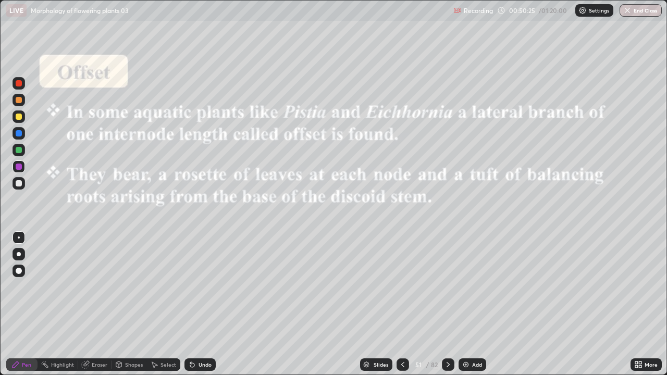
click at [448, 304] on icon at bounding box center [448, 364] width 8 height 8
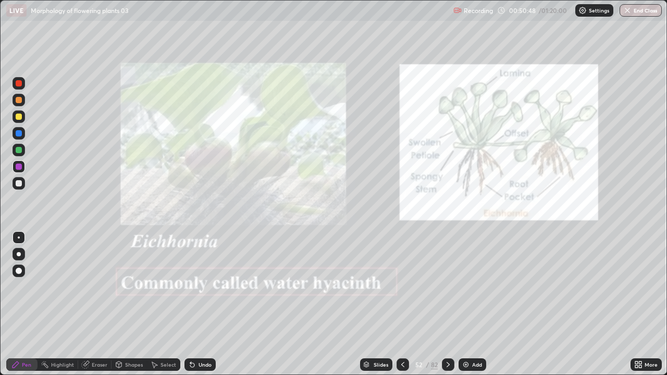
click at [448, 304] on icon at bounding box center [448, 364] width 8 height 8
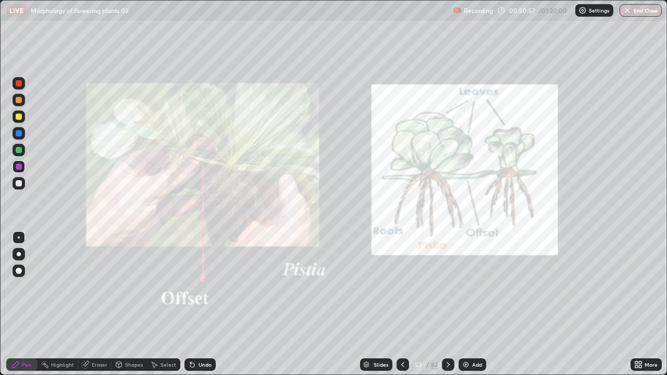
click at [447, 304] on icon at bounding box center [448, 364] width 8 height 8
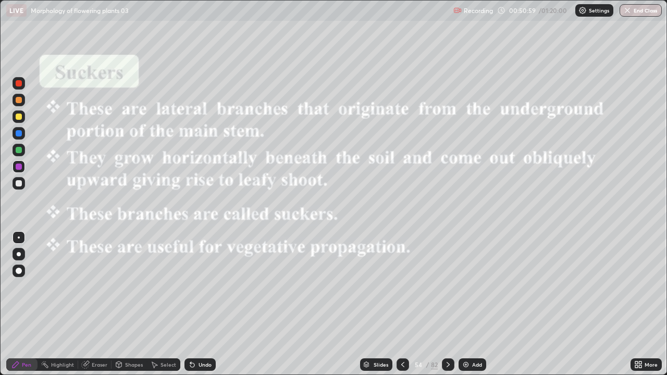
click at [447, 304] on icon at bounding box center [448, 364] width 8 height 8
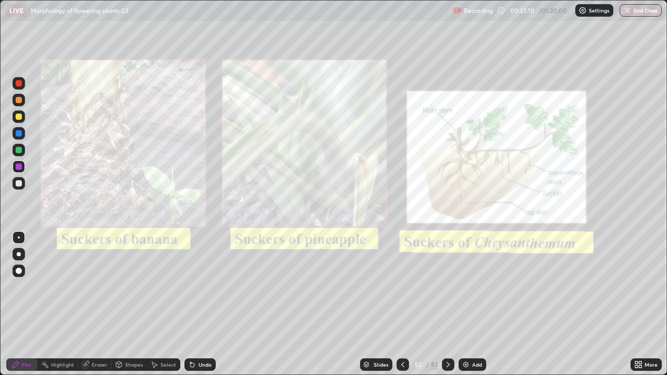
click at [380, 304] on div "Slides" at bounding box center [380, 364] width 15 height 5
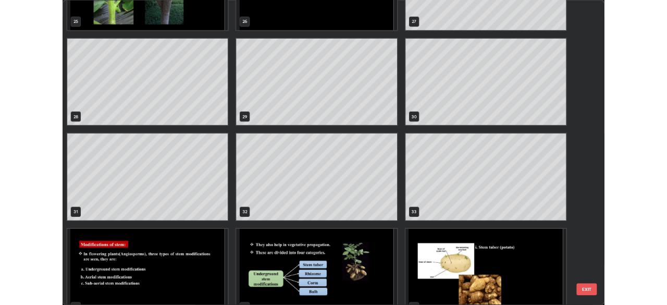
scroll to position [1014, 0]
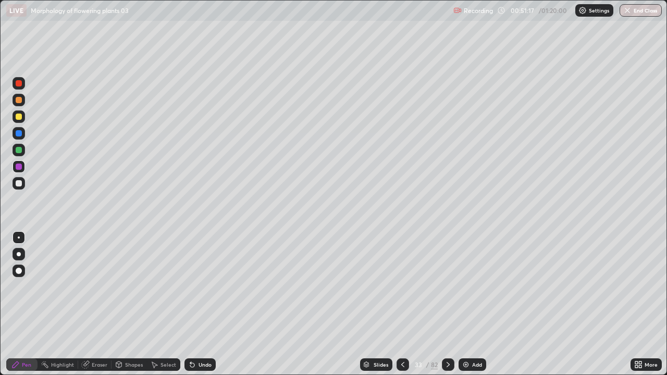
click at [102, 304] on div "Eraser" at bounding box center [94, 364] width 33 height 12
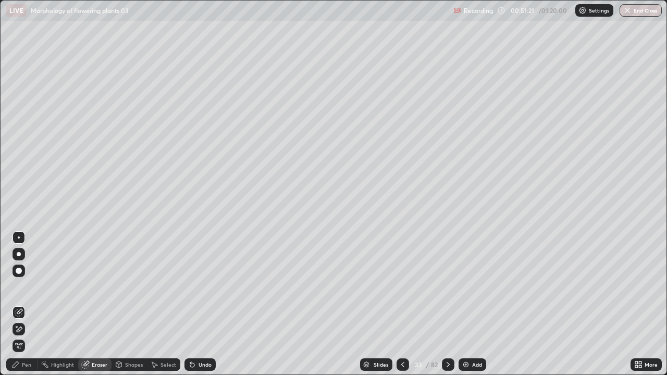
click at [29, 304] on div "Pen" at bounding box center [26, 364] width 9 height 5
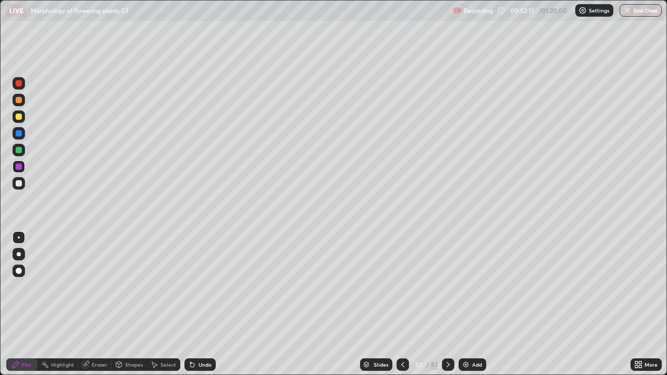
click at [98, 304] on div "Eraser" at bounding box center [100, 364] width 16 height 5
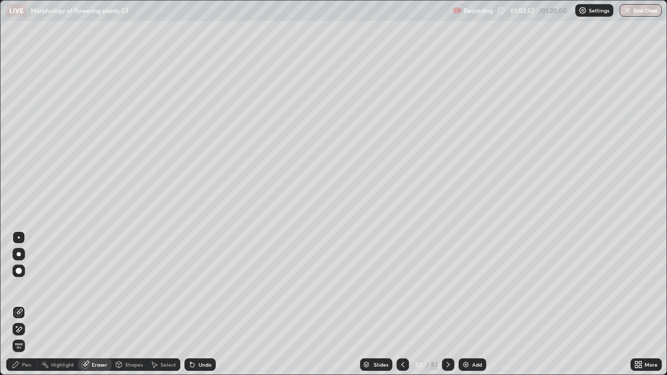
click at [481, 304] on div "Add" at bounding box center [477, 364] width 10 height 5
click at [28, 304] on div "Pen" at bounding box center [26, 364] width 9 height 5
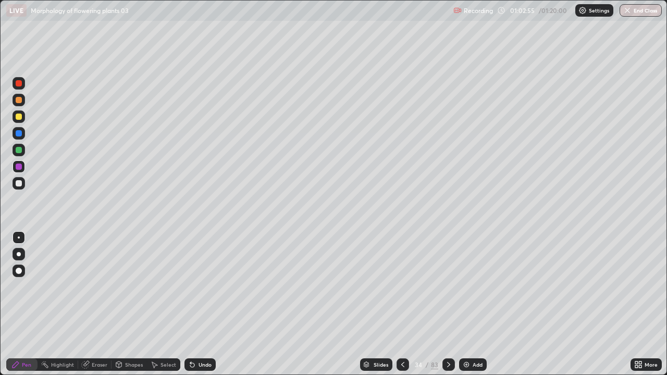
click at [16, 151] on div at bounding box center [19, 150] width 6 height 6
click at [16, 184] on div at bounding box center [19, 183] width 6 height 6
click at [199, 304] on div "Undo" at bounding box center [204, 364] width 13 height 5
click at [18, 150] on div at bounding box center [19, 150] width 6 height 6
click at [198, 304] on div "Undo" at bounding box center [204, 364] width 13 height 5
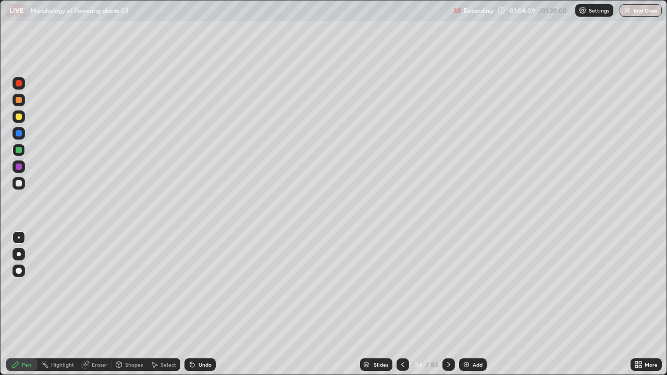
click at [27, 304] on div "Pen" at bounding box center [26, 364] width 9 height 5
click at [19, 185] on div at bounding box center [19, 183] width 6 height 6
click at [202, 304] on div "Undo" at bounding box center [204, 364] width 13 height 5
click at [17, 149] on div at bounding box center [19, 150] width 6 height 6
click at [16, 178] on div at bounding box center [18, 183] width 12 height 12
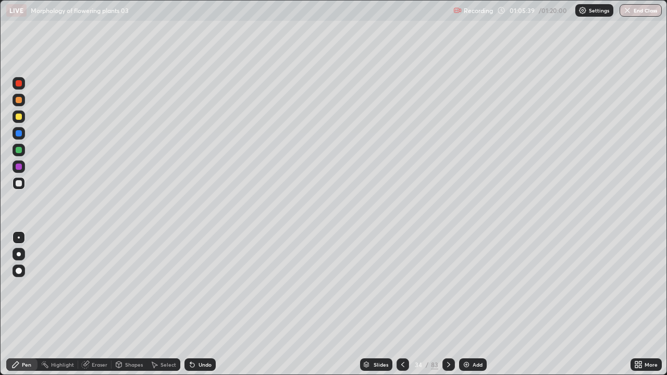
click at [17, 152] on div at bounding box center [19, 150] width 6 height 6
click at [23, 167] on div at bounding box center [18, 166] width 12 height 12
click at [462, 304] on img at bounding box center [466, 364] width 8 height 8
click at [401, 304] on icon at bounding box center [402, 364] width 8 height 8
click at [23, 182] on div at bounding box center [18, 183] width 12 height 12
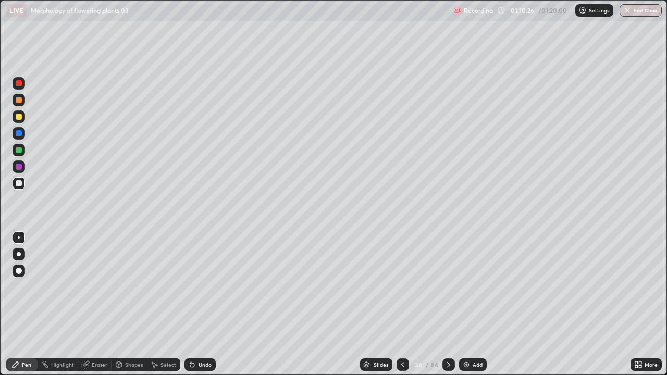
click at [471, 304] on div "Add" at bounding box center [473, 364] width 28 height 12
click at [19, 119] on div at bounding box center [19, 117] width 6 height 6
click at [19, 149] on div at bounding box center [19, 150] width 6 height 6
click at [20, 182] on div at bounding box center [19, 183] width 6 height 6
click at [21, 165] on div at bounding box center [18, 166] width 12 height 12
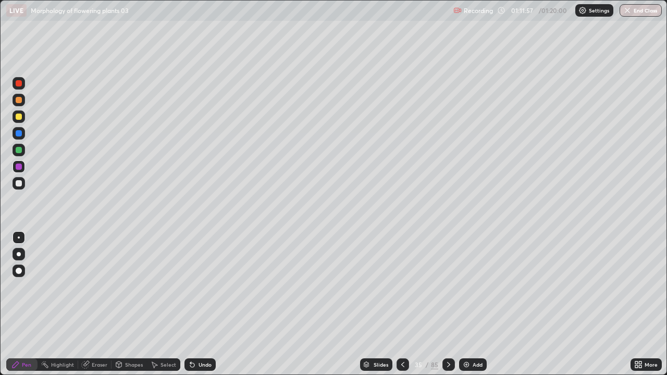
click at [19, 151] on div at bounding box center [19, 150] width 6 height 6
click at [17, 181] on div at bounding box center [19, 183] width 6 height 6
click at [632, 9] on button "End Class" at bounding box center [640, 10] width 41 height 12
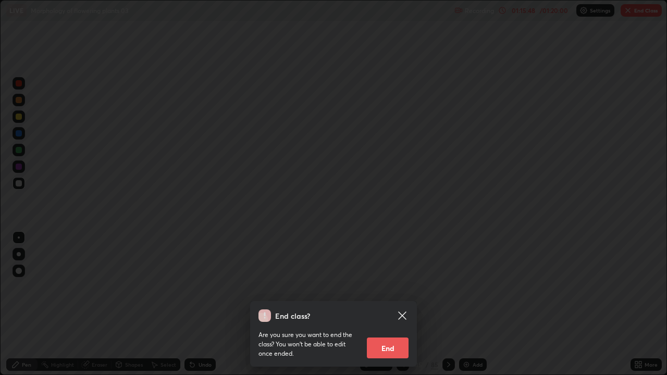
click at [393, 304] on button "End" at bounding box center [388, 347] width 42 height 21
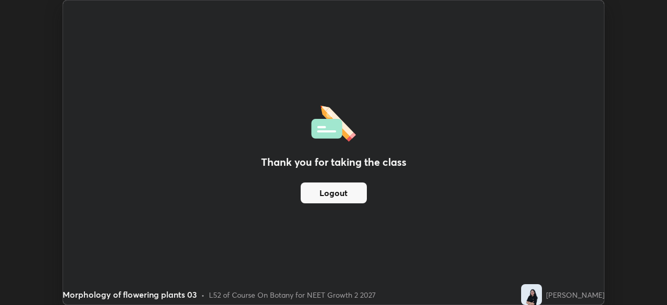
scroll to position [51770, 51408]
